Goal: Use online tool/utility: Use online tool/utility

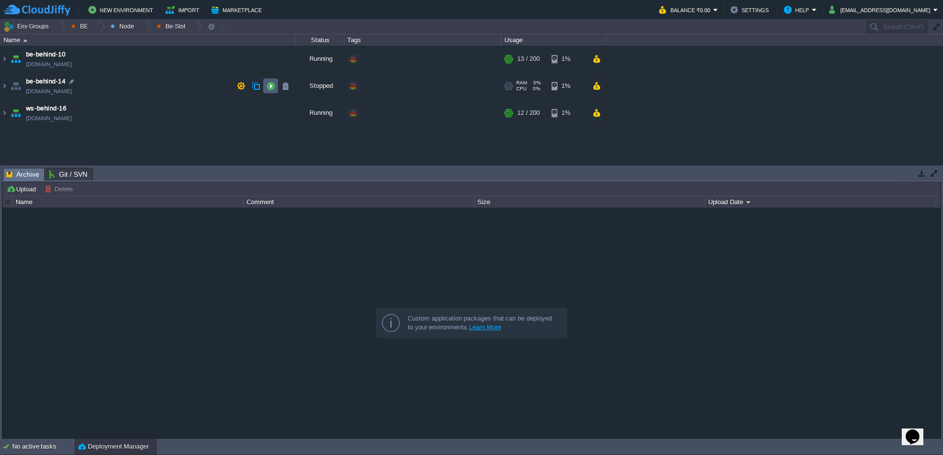
click at [270, 85] on button "button" at bounding box center [270, 86] width 9 height 9
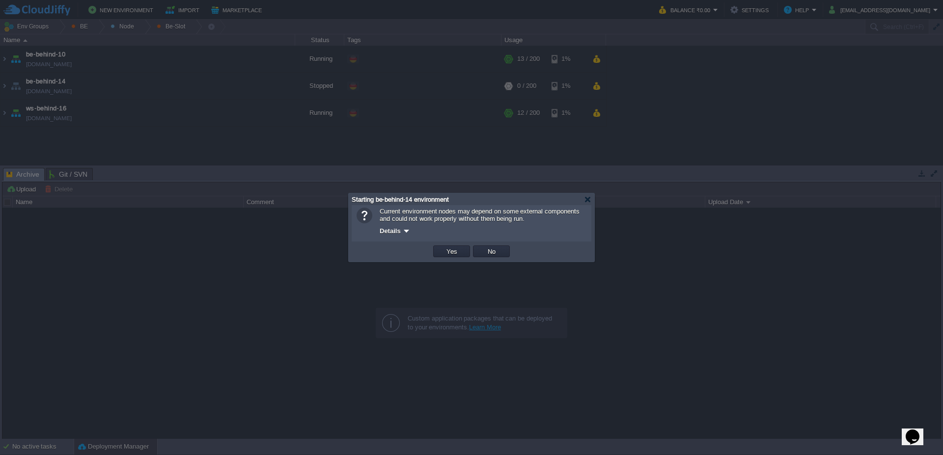
click at [455, 246] on td "Yes" at bounding box center [452, 251] width 40 height 15
click at [445, 250] on button "Yes" at bounding box center [451, 251] width 17 height 9
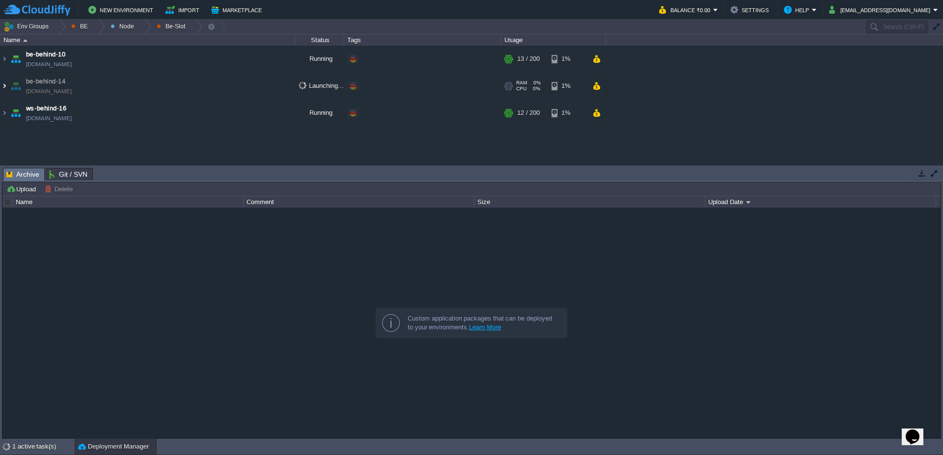
click at [0, 86] on img at bounding box center [4, 86] width 8 height 27
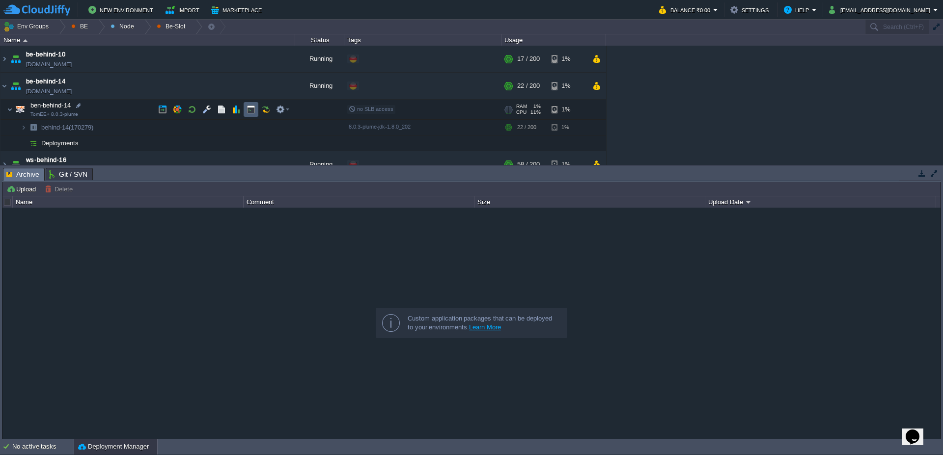
click at [258, 110] on div at bounding box center [224, 109] width 138 height 15
click at [253, 111] on button "button" at bounding box center [251, 109] width 9 height 9
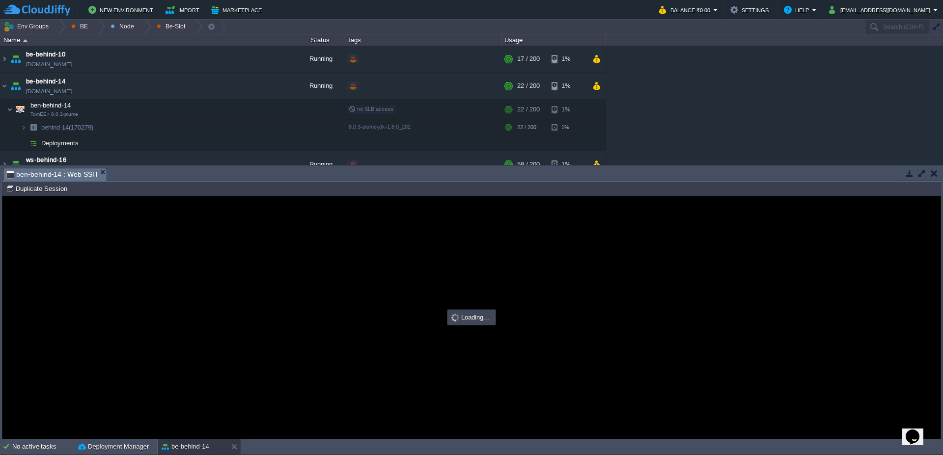
type input "#000000"
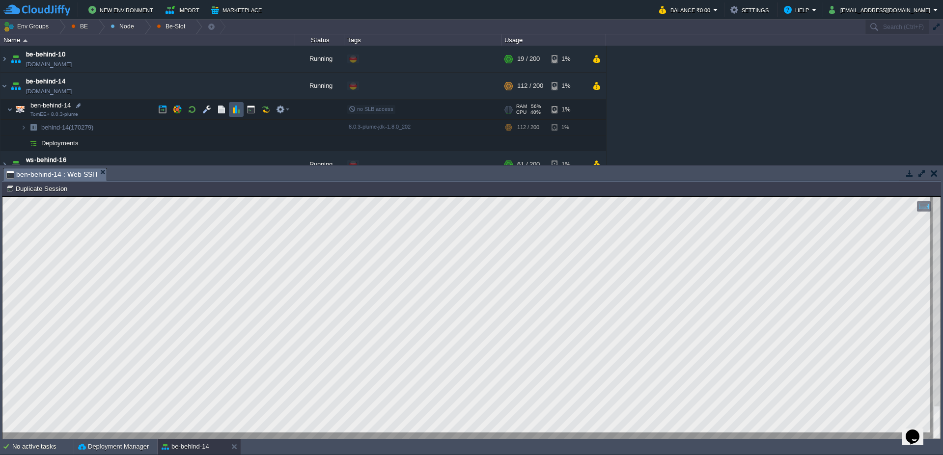
click at [238, 113] on button "button" at bounding box center [236, 109] width 9 height 9
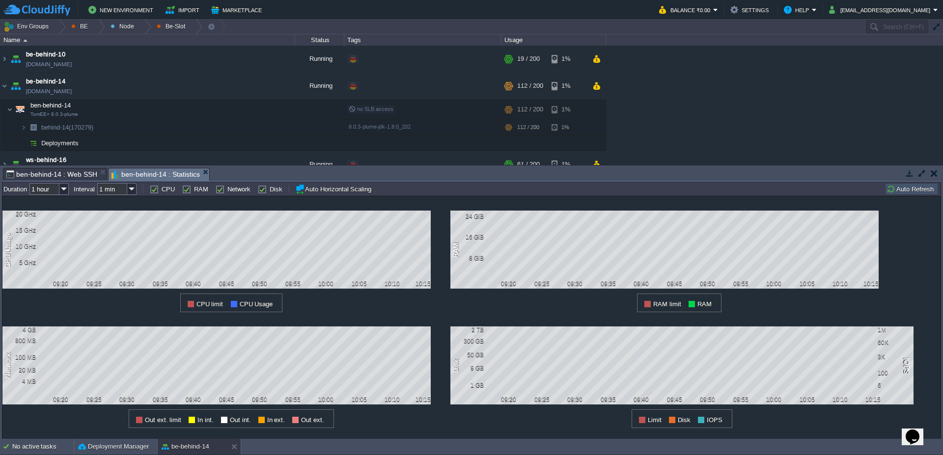
click at [910, 193] on button "Auto Refresh" at bounding box center [911, 189] width 50 height 9
click at [51, 176] on span "ben-behind-14 : Web SSH" at bounding box center [51, 174] width 91 height 12
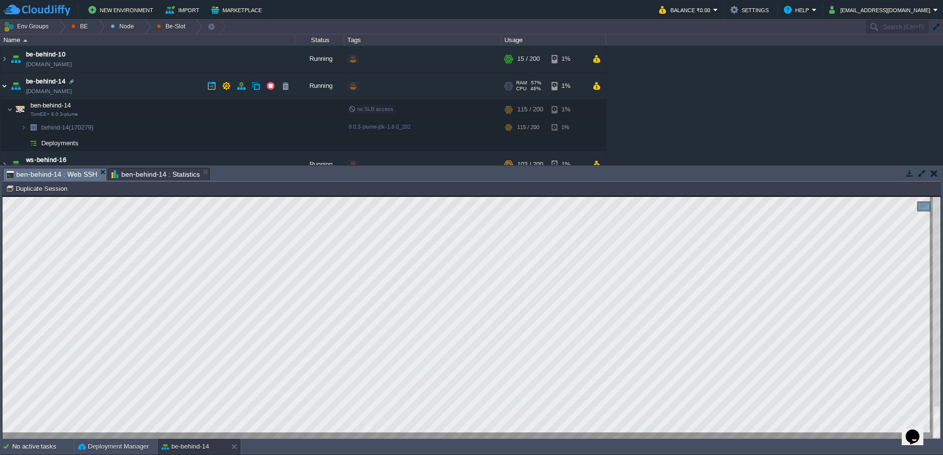
click at [0, 84] on img at bounding box center [4, 86] width 8 height 27
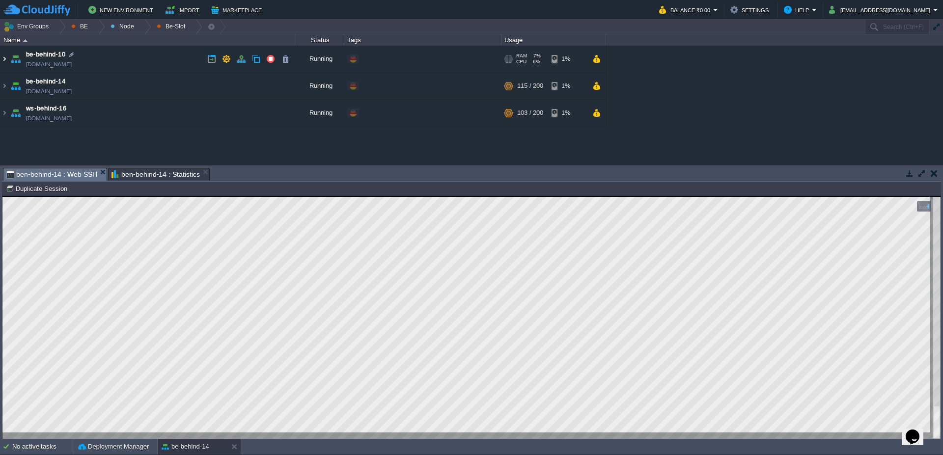
click at [0, 57] on img at bounding box center [4, 59] width 8 height 27
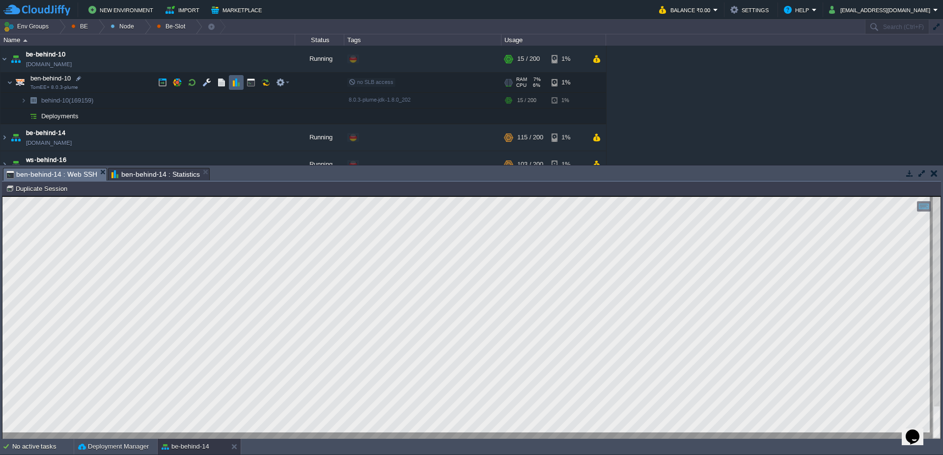
click at [236, 83] on button "button" at bounding box center [236, 82] width 9 height 9
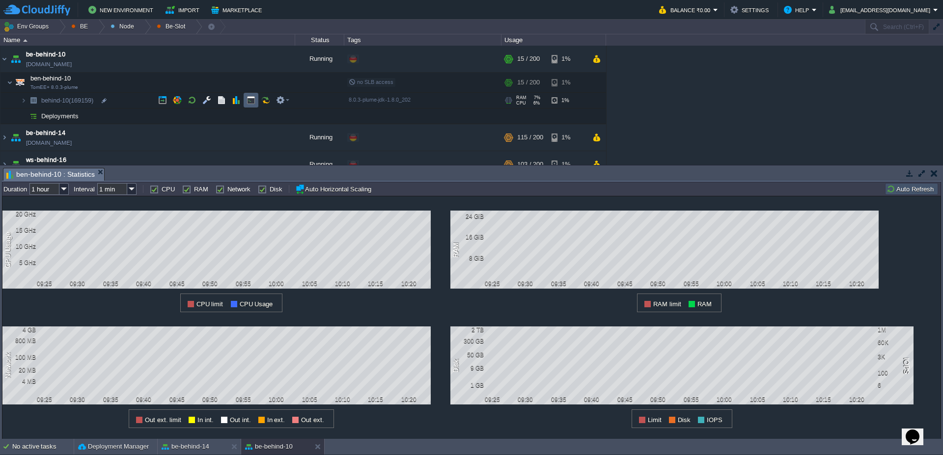
click at [252, 96] on button "button" at bounding box center [251, 100] width 9 height 9
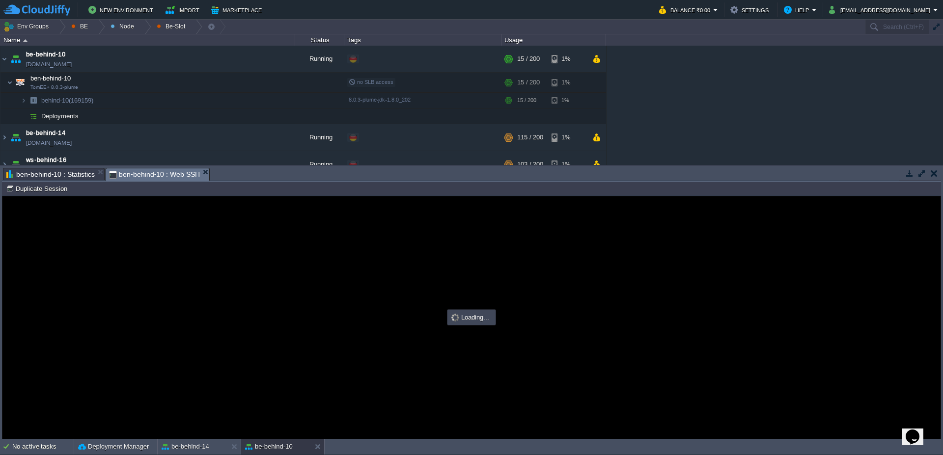
type input "#000000"
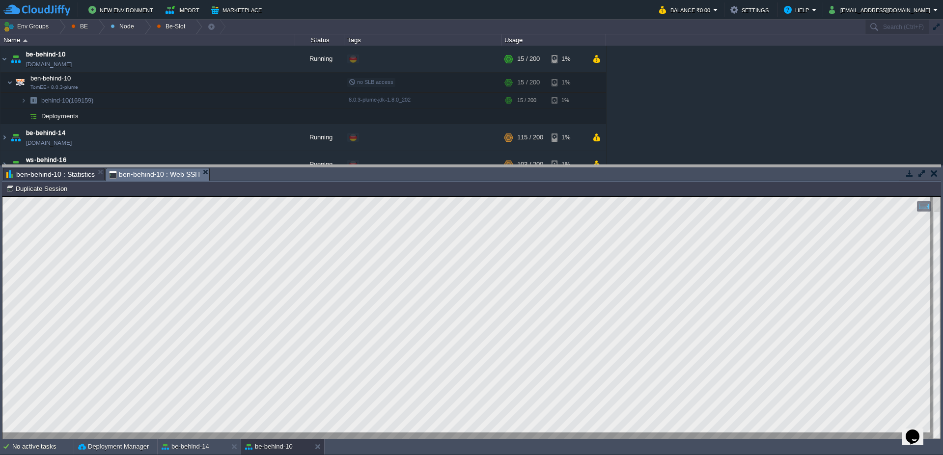
drag, startPoint x: 481, startPoint y: 168, endPoint x: 479, endPoint y: 162, distance: 6.8
click at [479, 162] on body "New Environment Import Marketplace Bonus ₹0.00 Upgrade Account Balance ₹0.00 Se…" at bounding box center [471, 227] width 943 height 455
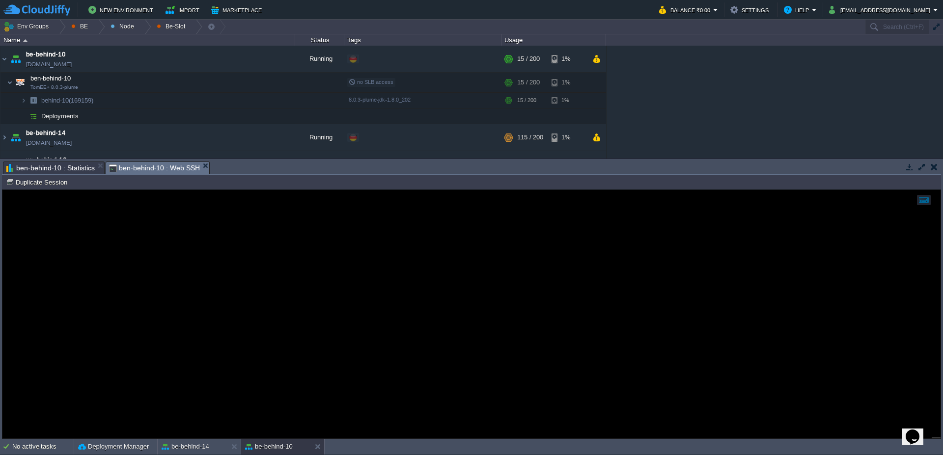
click at [44, 169] on span "ben-behind-10 : Statistics" at bounding box center [50, 168] width 88 height 12
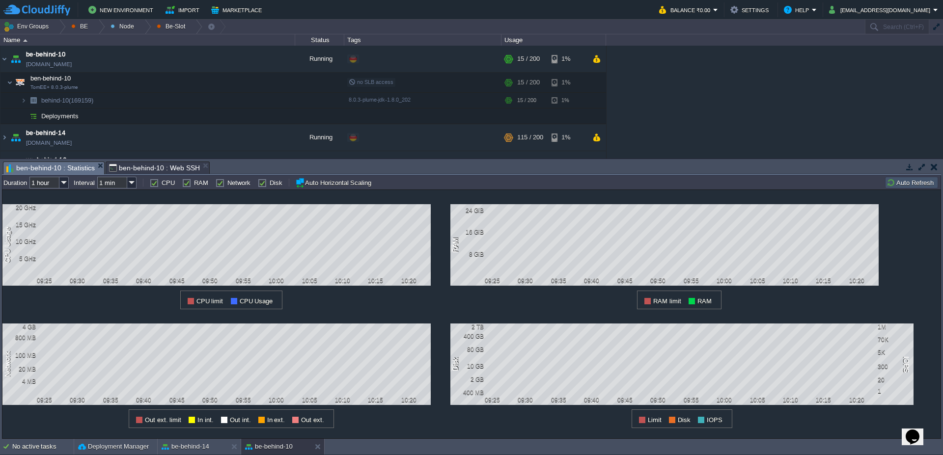
click at [920, 180] on button "Auto Refresh" at bounding box center [911, 182] width 50 height 9
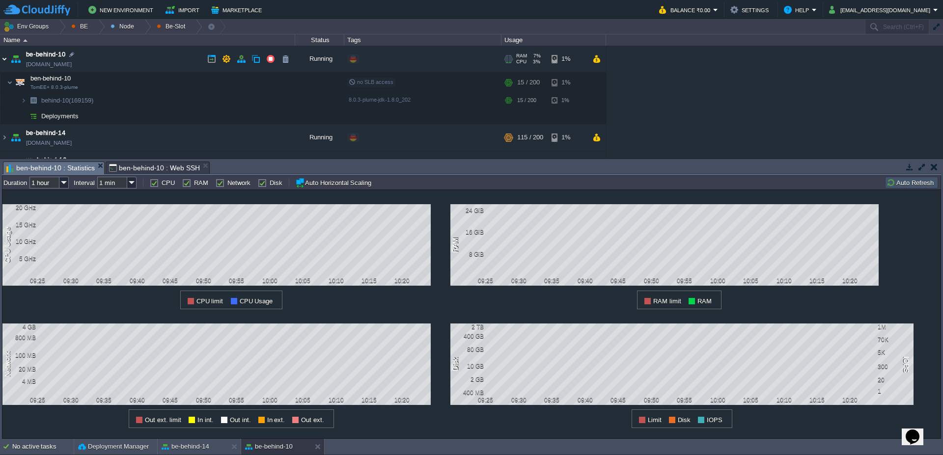
click at [4, 62] on img at bounding box center [4, 59] width 8 height 27
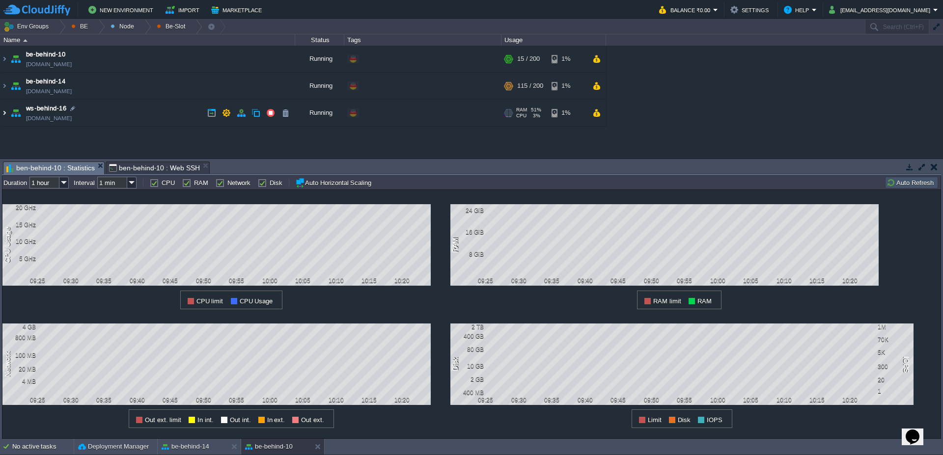
click at [0, 113] on img at bounding box center [4, 113] width 8 height 27
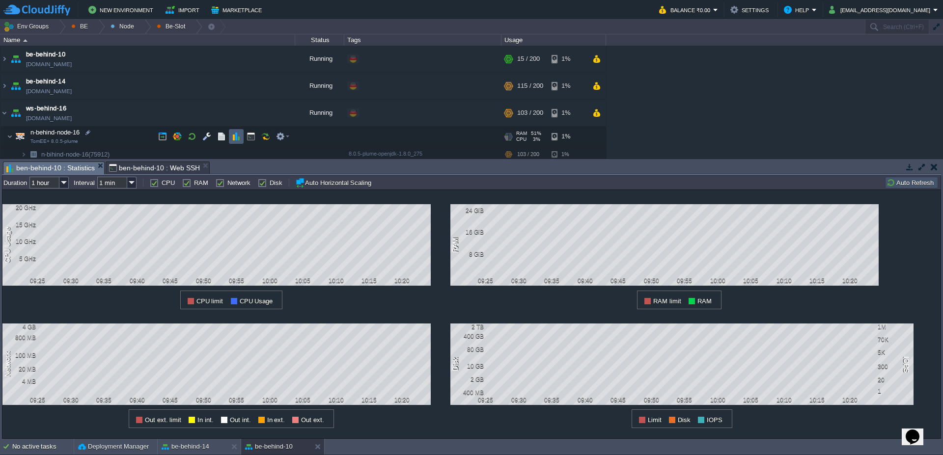
click at [233, 142] on td at bounding box center [236, 136] width 15 height 15
click at [911, 184] on button "Auto Refresh" at bounding box center [911, 182] width 50 height 9
click at [268, 451] on button "be-behind-10" at bounding box center [269, 447] width 48 height 10
click at [916, 185] on button "Auto Refresh" at bounding box center [911, 182] width 50 height 9
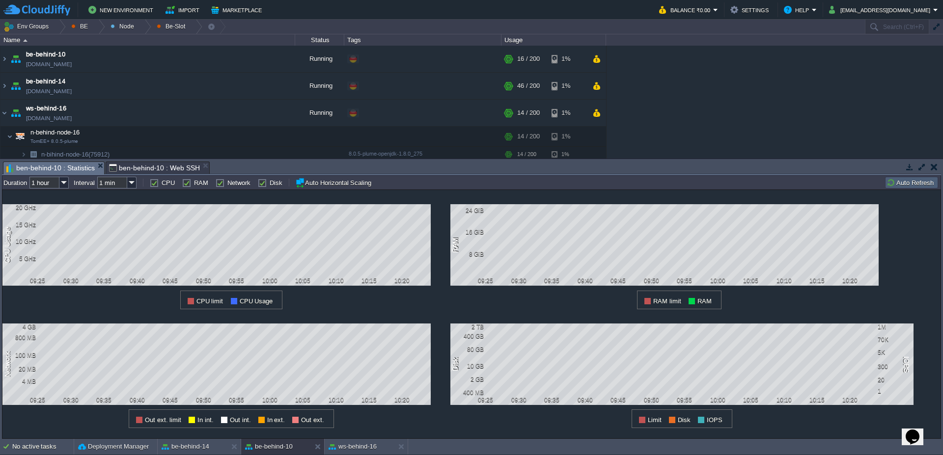
click at [916, 185] on button "Auto Refresh" at bounding box center [911, 182] width 50 height 9
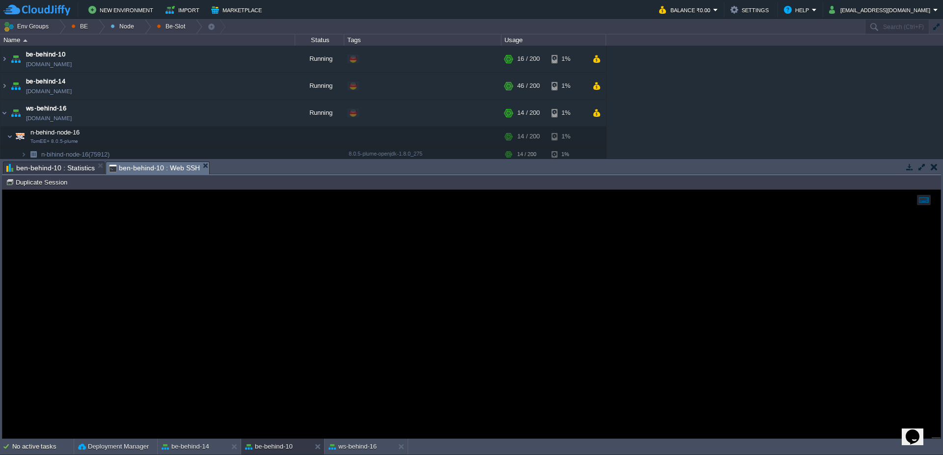
click at [132, 167] on span "ben-behind-10 : Web SSH" at bounding box center [154, 168] width 91 height 12
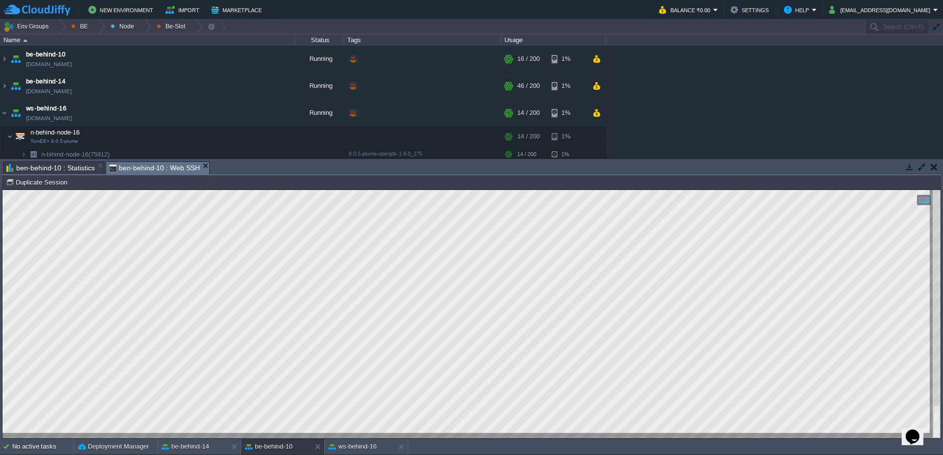
scroll to position [1, 37]
type textarea "[URL][DOMAIN_NAME]"
click at [98, 30] on div at bounding box center [98, 27] width 13 height 14
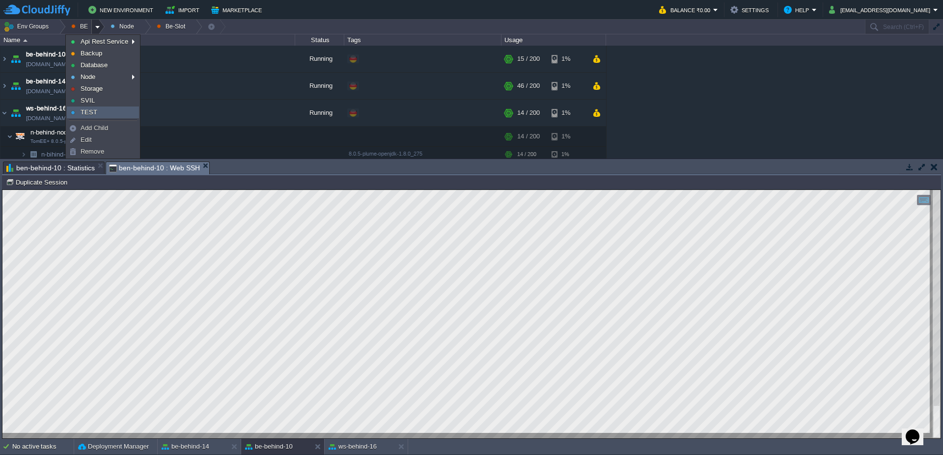
click at [101, 115] on link "TEST" at bounding box center [102, 112] width 71 height 11
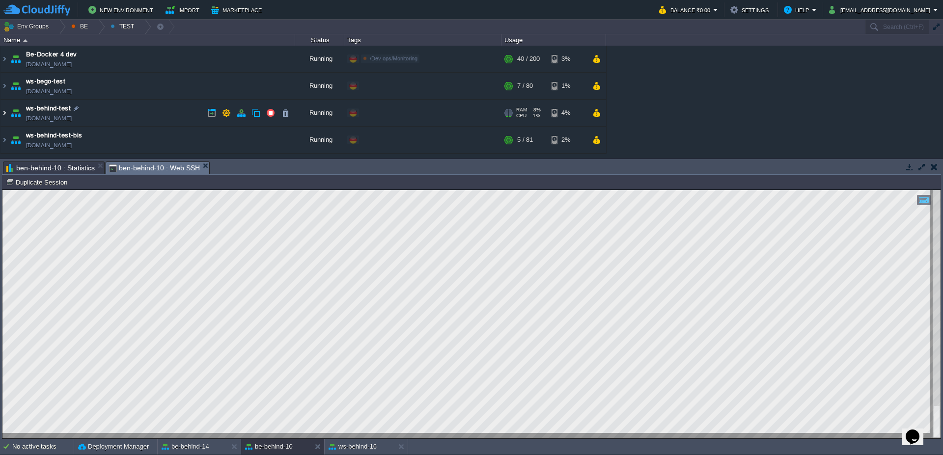
click at [4, 114] on img at bounding box center [4, 113] width 8 height 27
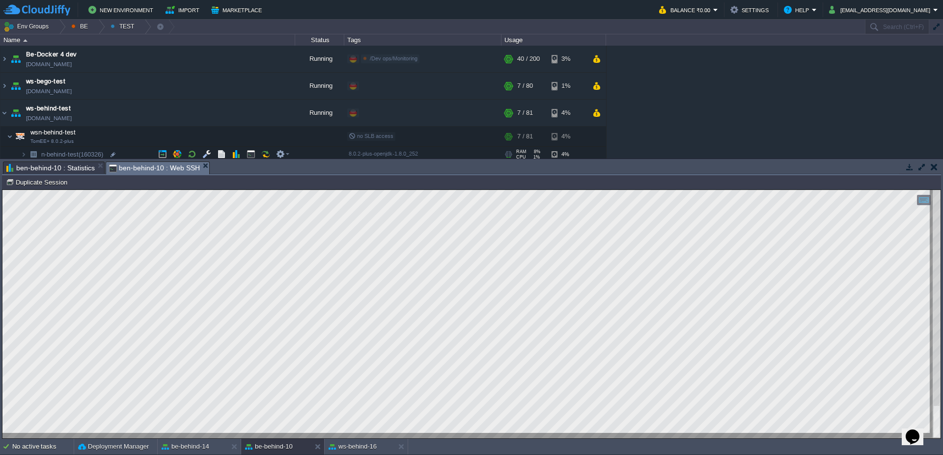
scroll to position [47, 0]
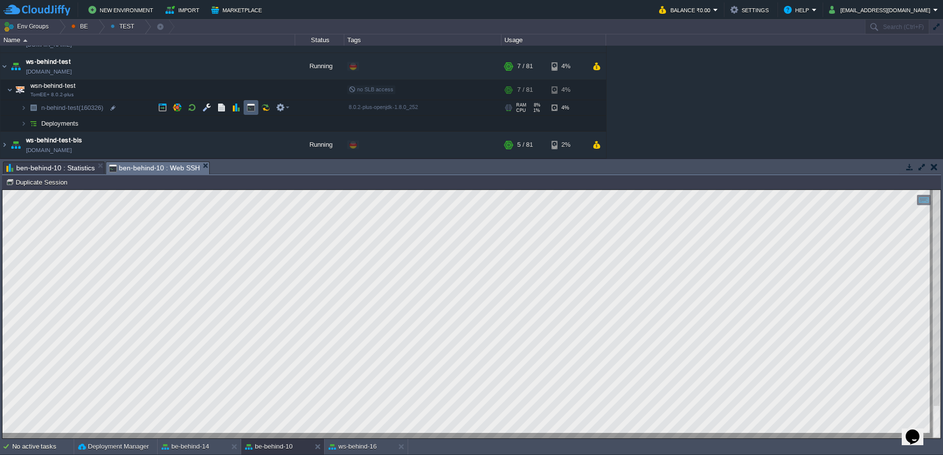
click at [249, 109] on button "button" at bounding box center [251, 107] width 9 height 9
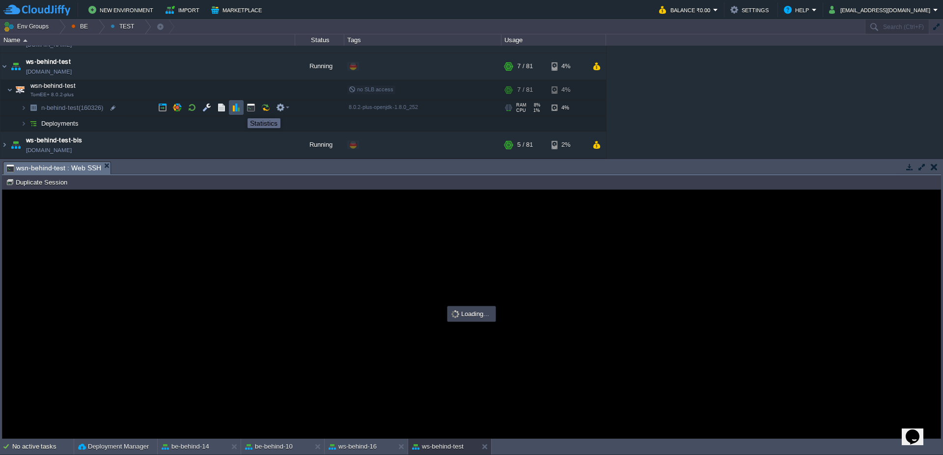
click at [237, 110] on button "button" at bounding box center [236, 107] width 9 height 9
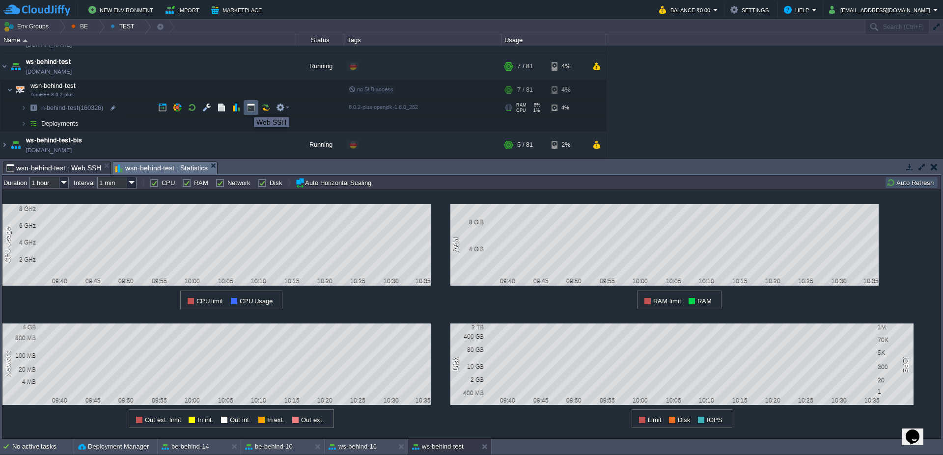
scroll to position [0, 0]
click at [247, 109] on button "button" at bounding box center [251, 107] width 9 height 9
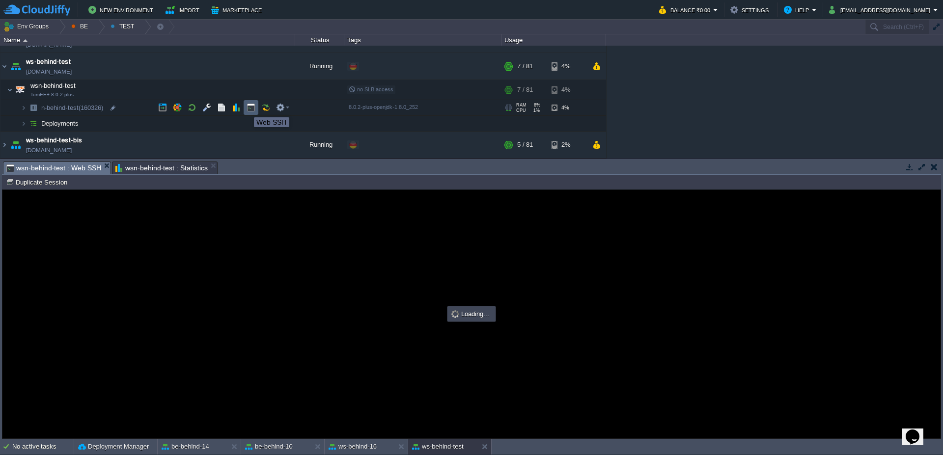
type input "#000000"
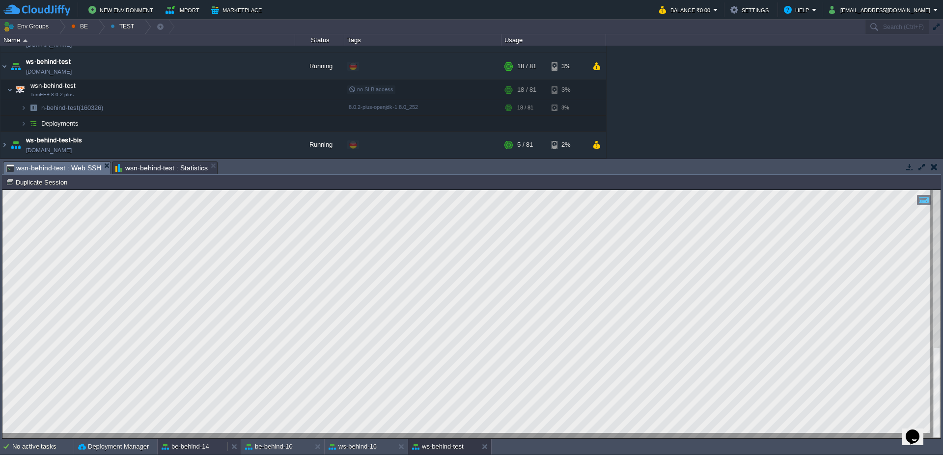
click at [190, 449] on button "be-behind-14" at bounding box center [186, 447] width 48 height 10
click at [146, 171] on span "ben-behind-14 : Statistics" at bounding box center [155, 168] width 88 height 12
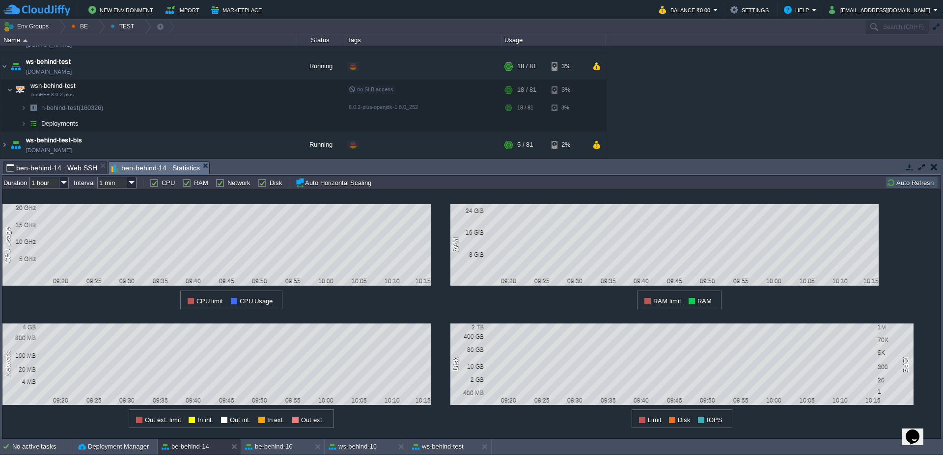
click at [916, 186] on button "Auto Refresh" at bounding box center [911, 182] width 50 height 9
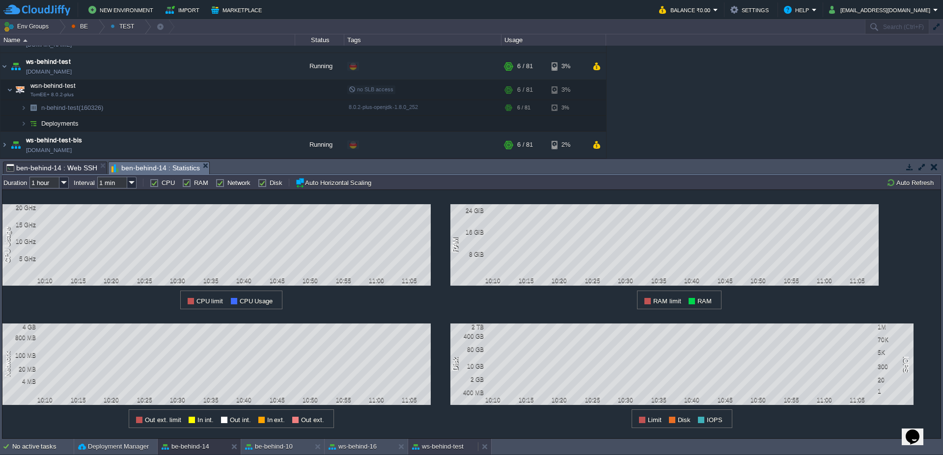
click at [449, 451] on button "ws-behind-test" at bounding box center [438, 447] width 52 height 10
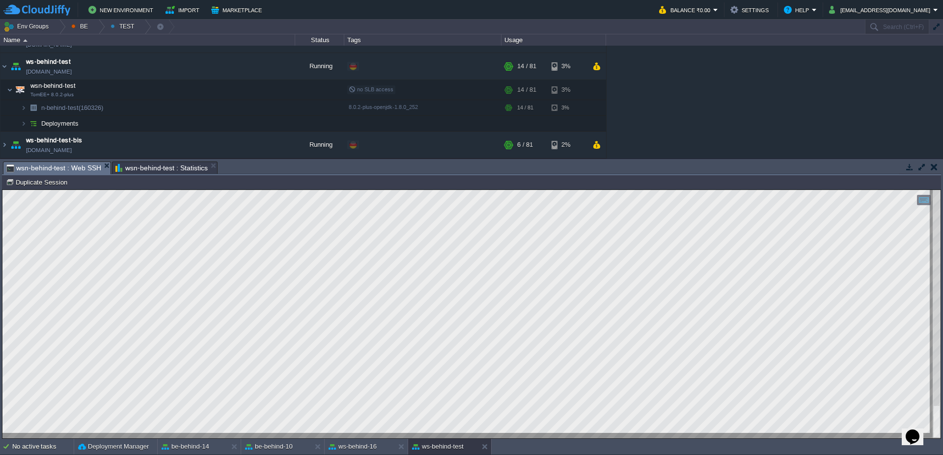
type textarea "SELECT t1.* FROM pn_categoria_awp t2, pn_awp_scontrino t1, fa_factory [MEDICAL_…"
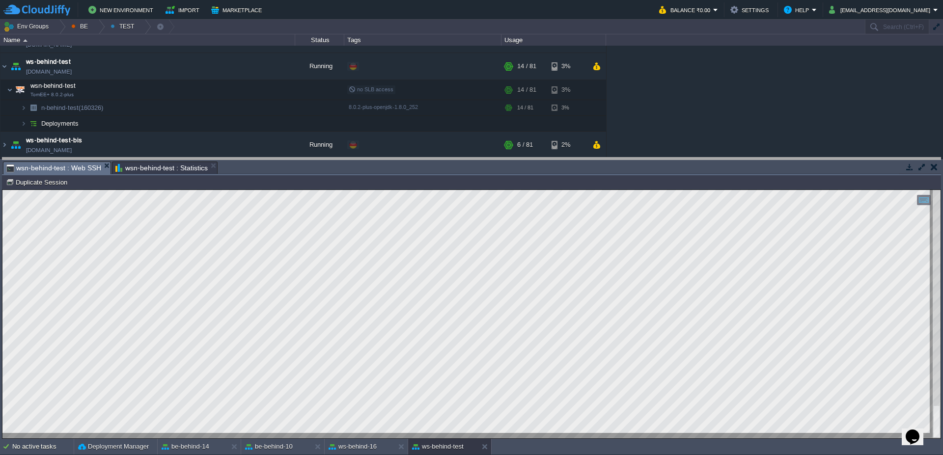
drag, startPoint x: 470, startPoint y: 174, endPoint x: 471, endPoint y: 165, distance: 8.9
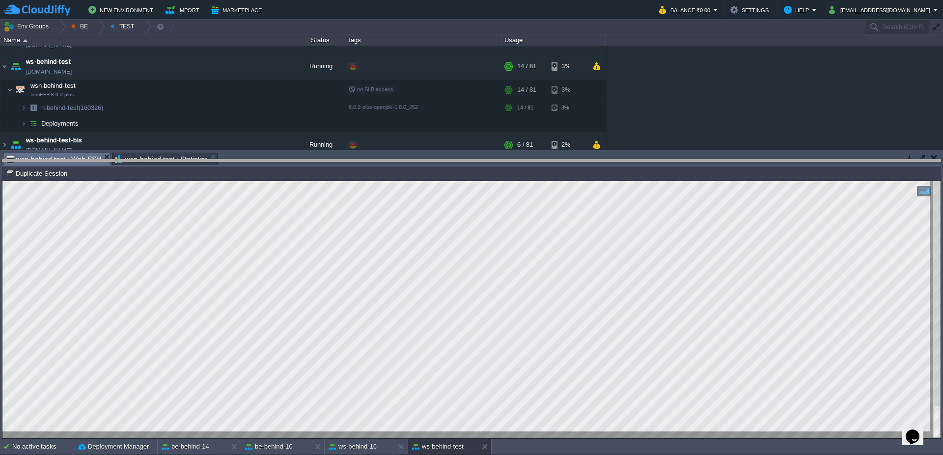
drag, startPoint x: 401, startPoint y: 161, endPoint x: 404, endPoint y: 169, distance: 8.4
